Goal: Information Seeking & Learning: Understand process/instructions

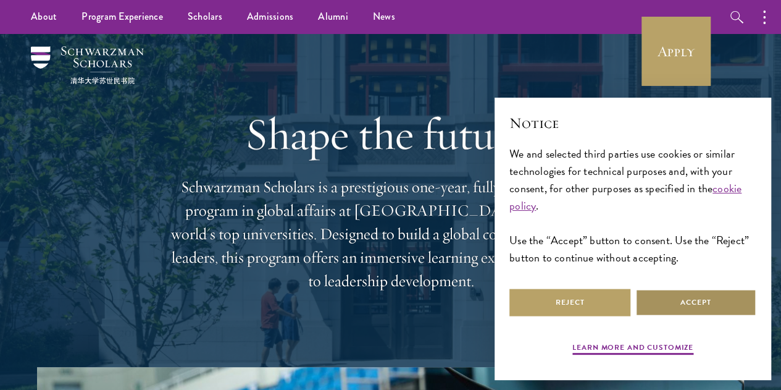
click at [646, 288] on button "Accept" at bounding box center [695, 302] width 121 height 28
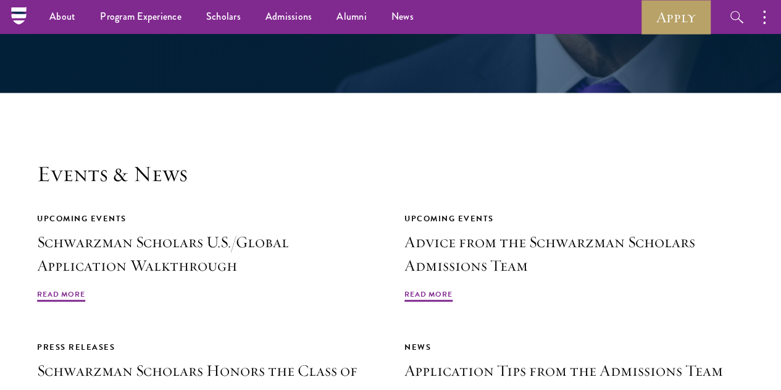
scroll to position [2603, 0]
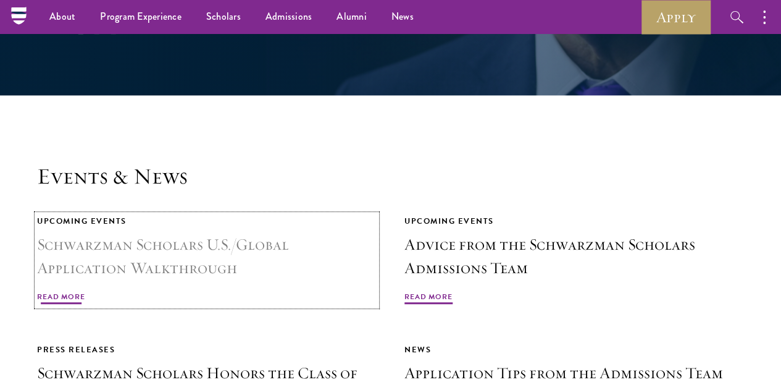
click at [321, 233] on h3 "Schwarzman Scholars U.S./Global Application Walkthrough" at bounding box center [207, 256] width 340 height 47
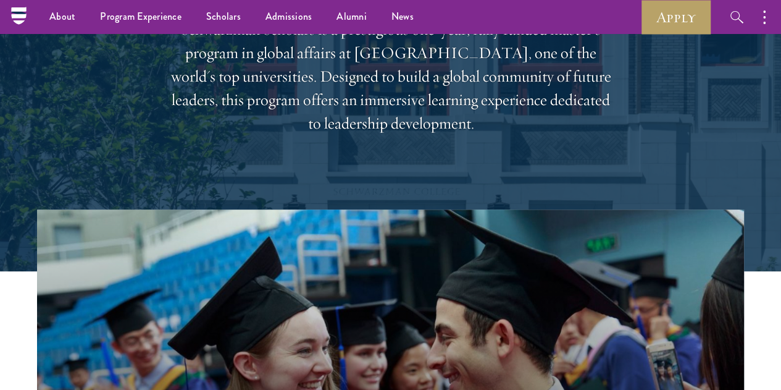
scroll to position [0, 0]
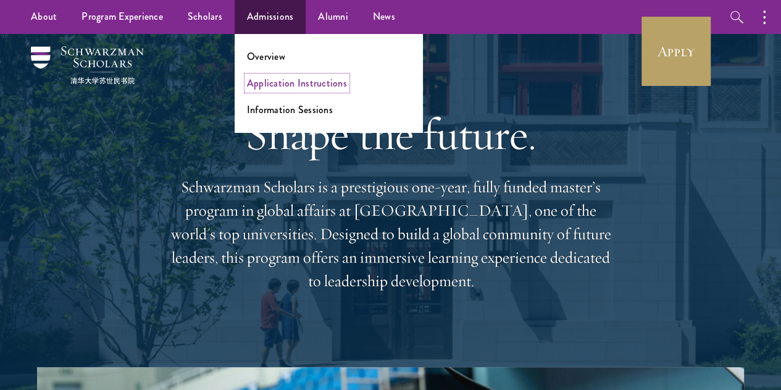
click at [274, 86] on link "Application Instructions" at bounding box center [297, 83] width 100 height 14
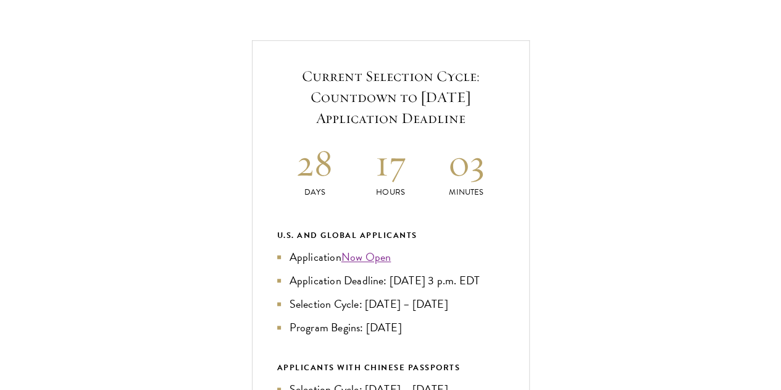
scroll to position [426, 0]
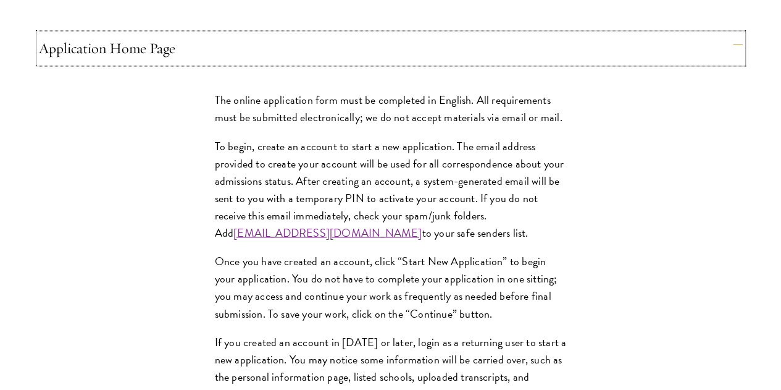
scroll to position [1081, 0]
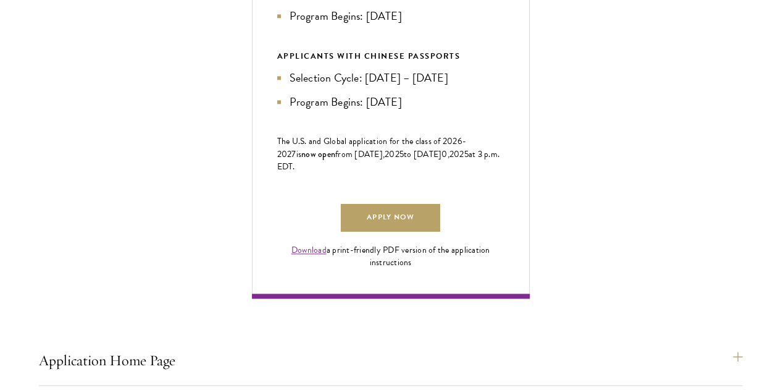
scroll to position [738, 0]
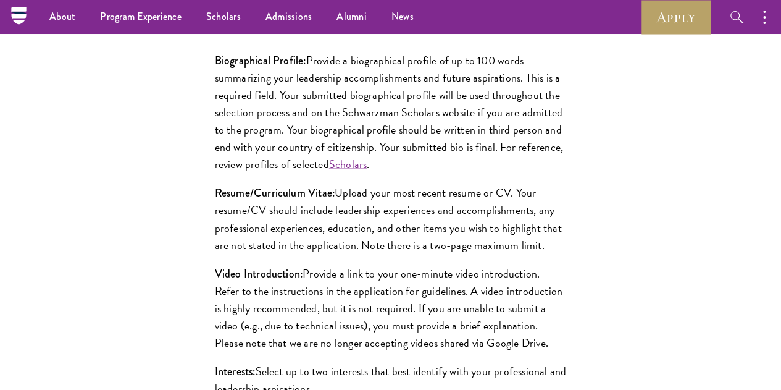
scroll to position [1181, 0]
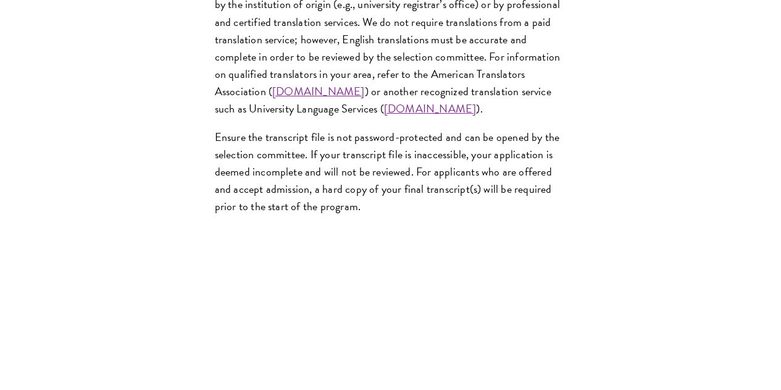
scroll to position [2121, 0]
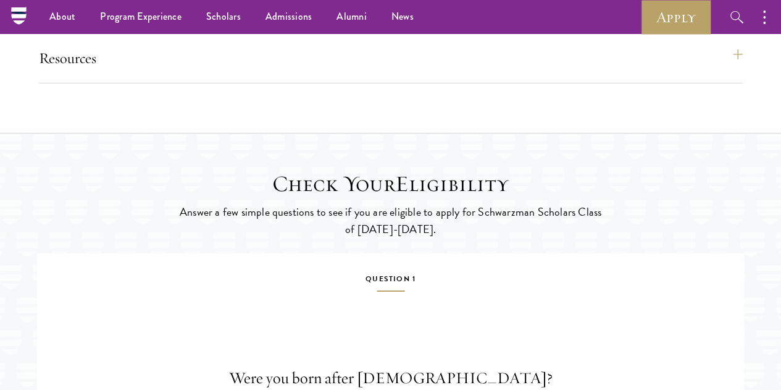
scroll to position [2018, 0]
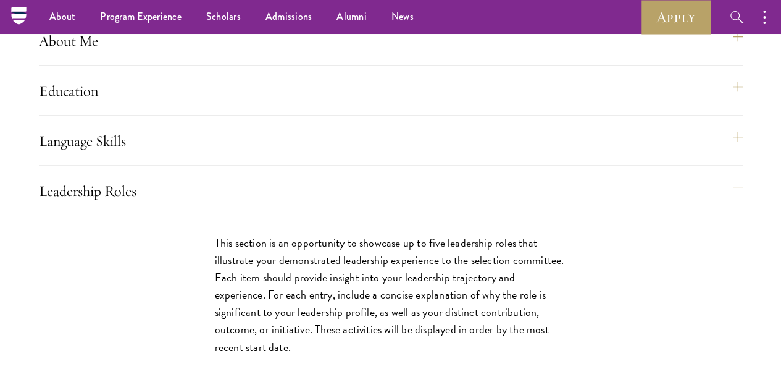
scroll to position [1110, 0]
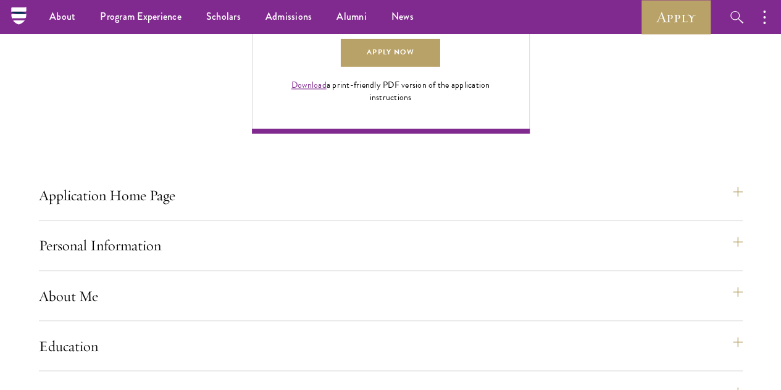
scroll to position [842, 0]
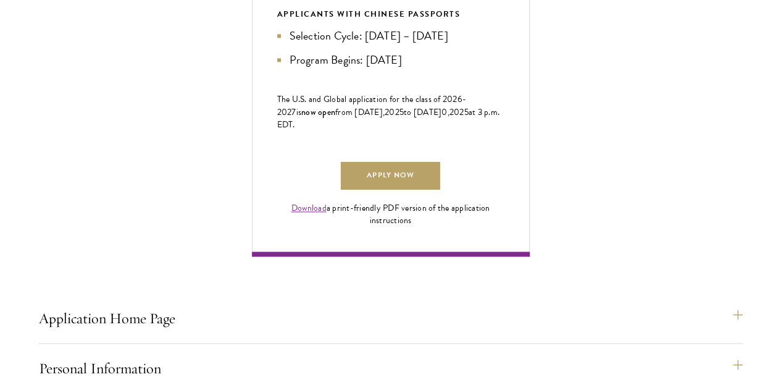
scroll to position [789, 0]
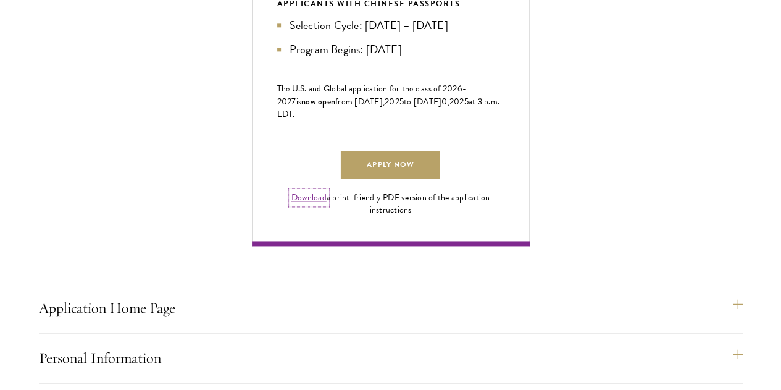
click at [327, 204] on link "Download" at bounding box center [308, 197] width 35 height 13
